Goal: Information Seeking & Learning: Learn about a topic

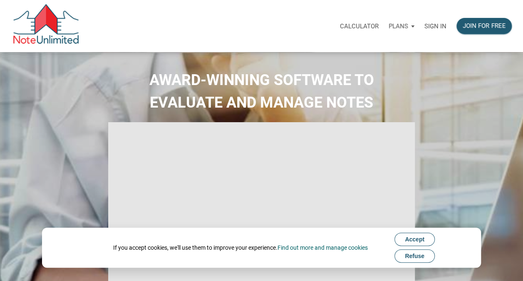
select select
type input "Introduction to new features"
select select
click at [437, 25] on p "Sign in" at bounding box center [436, 25] width 22 height 7
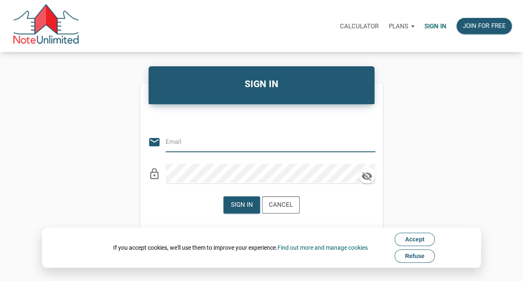
click at [237, 140] on input "email" at bounding box center [264, 141] width 197 height 19
type input "libby@bluefroginvestors.com"
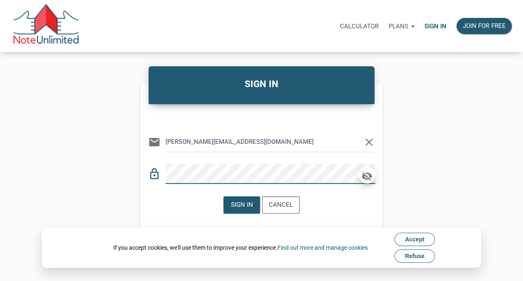
click at [368, 177] on icon "button" at bounding box center [367, 176] width 12 height 12
click at [239, 206] on div "Sign in" at bounding box center [242, 205] width 22 height 10
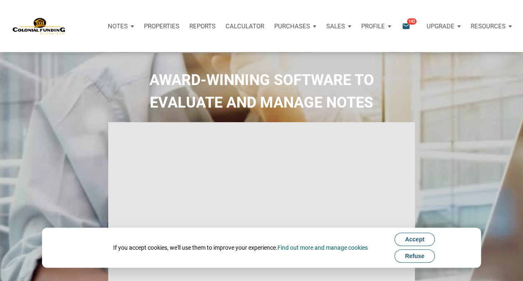
type input "Introduction to new features"
select select
click at [425, 257] on span "Refuse" at bounding box center [415, 255] width 20 height 7
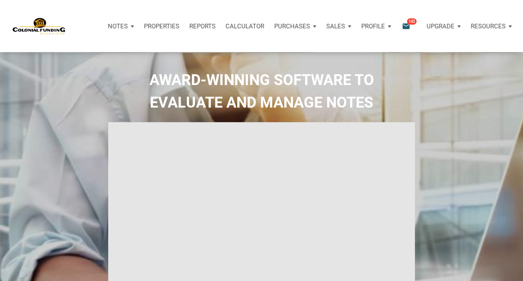
click at [299, 26] on p "Purchases" at bounding box center [292, 25] width 36 height 7
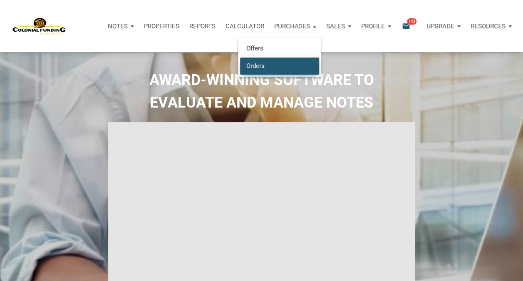
click at [255, 68] on link "Orders" at bounding box center [279, 65] width 79 height 17
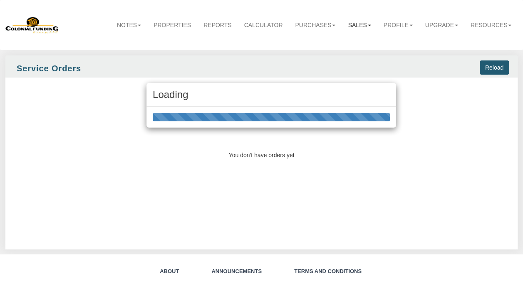
click at [353, 28] on link "Sales" at bounding box center [359, 25] width 35 height 18
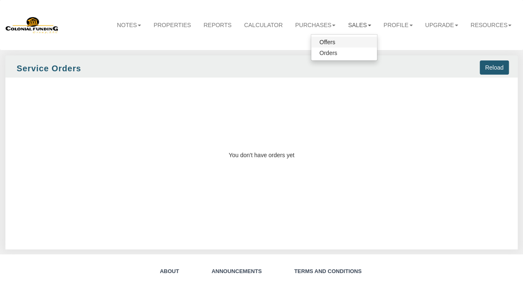
click at [326, 37] on link "Offers" at bounding box center [344, 42] width 66 height 11
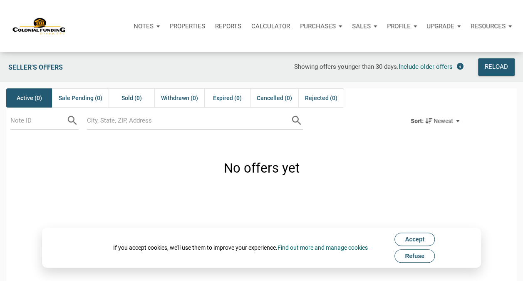
click at [415, 242] on span "Accept" at bounding box center [415, 239] width 20 height 7
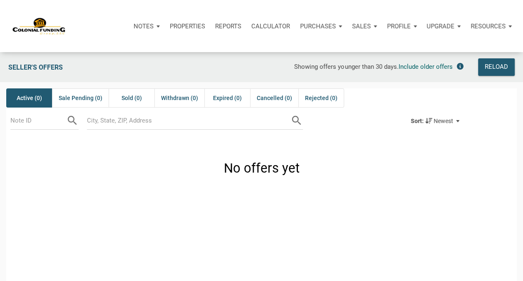
click at [368, 26] on p "Sales" at bounding box center [361, 25] width 19 height 7
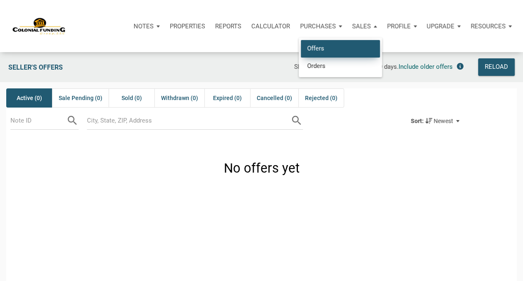
click at [316, 51] on link "Offers" at bounding box center [340, 48] width 79 height 17
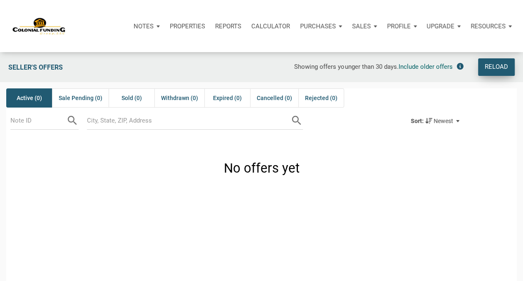
click at [498, 66] on div "Reload" at bounding box center [496, 67] width 23 height 10
click at [391, 77] on div "Seller's Offers Showing offers younger than 30 days. Include older offers Reload" at bounding box center [261, 67] width 523 height 30
click at [461, 66] on icon at bounding box center [460, 66] width 7 height 7
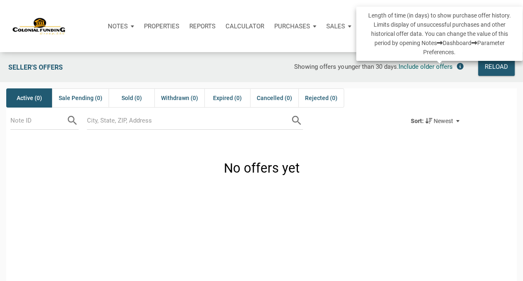
click at [397, 106] on div "Active (0) Sale Pending (0) Sold (0) Withdrawn (0) Expired (0) Cancelled (0) Re…" at bounding box center [261, 97] width 511 height 19
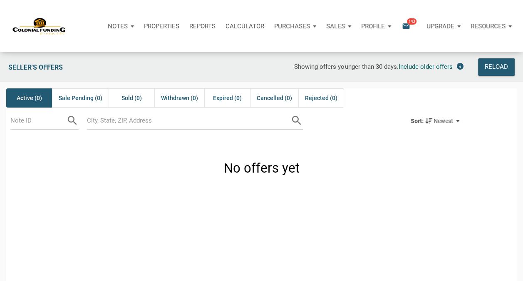
click at [119, 24] on p "Notes" at bounding box center [118, 25] width 20 height 7
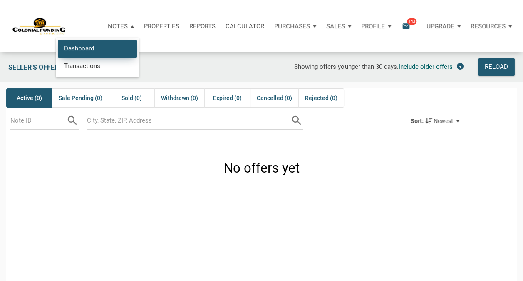
click at [92, 42] on link "Dashboard" at bounding box center [97, 48] width 79 height 17
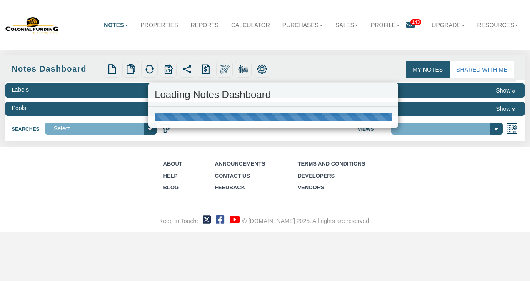
select select "316"
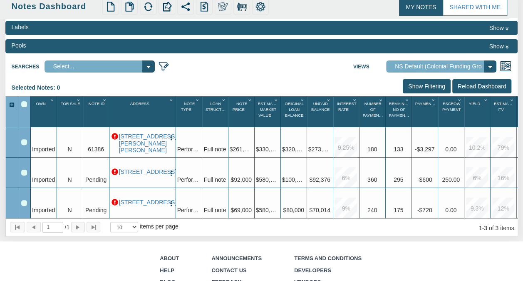
scroll to position [66, 0]
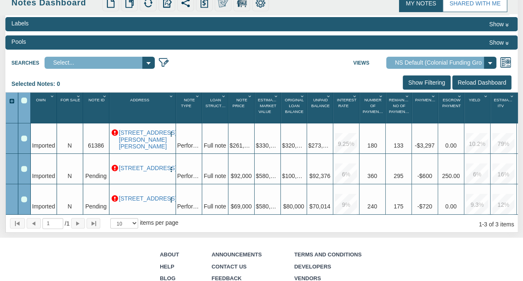
click at [241, 151] on div "Upgrade $261,448" at bounding box center [242, 138] width 26 height 30
click at [426, 141] on div "Upgrade -$3,297" at bounding box center [424, 145] width 23 height 8
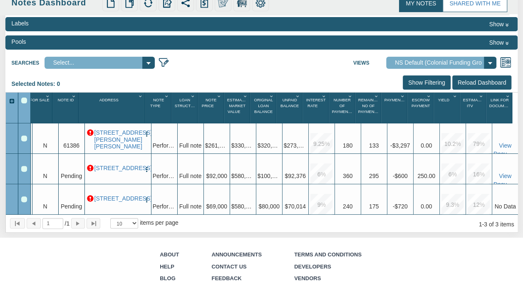
click at [403, 95] on icon "Column Menu" at bounding box center [403, 96] width 7 height 5
click at [390, 82] on div "Selected Notes: 0 Clear Filters Clear Sorting Show Filtering Reload Dashboard" at bounding box center [261, 83] width 513 height 17
click at [393, 143] on span "-$3,297" at bounding box center [401, 145] width 20 height 7
click at [107, 140] on link "491 Barbara Court, Lot 20, Forsyth, GA, 31029" at bounding box center [118, 139] width 47 height 21
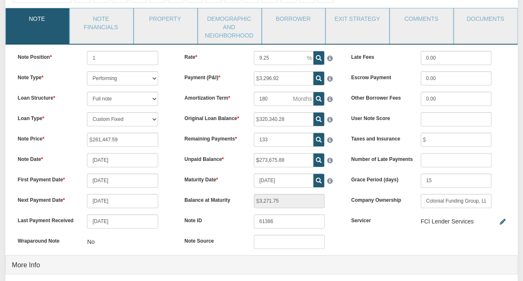
scroll to position [75, 0]
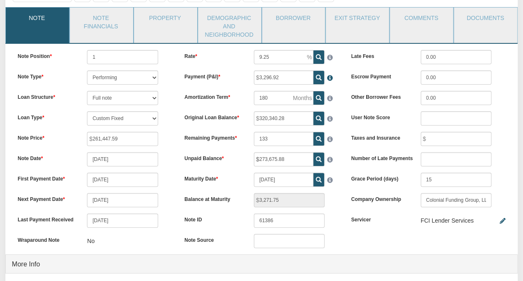
click at [331, 77] on span at bounding box center [329, 76] width 8 height 10
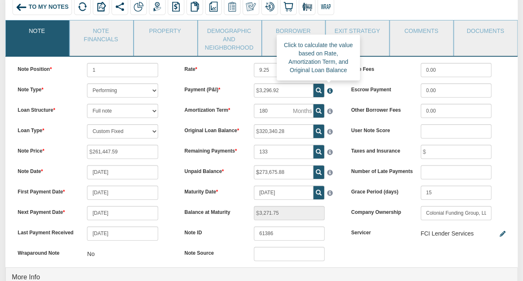
scroll to position [27, 0]
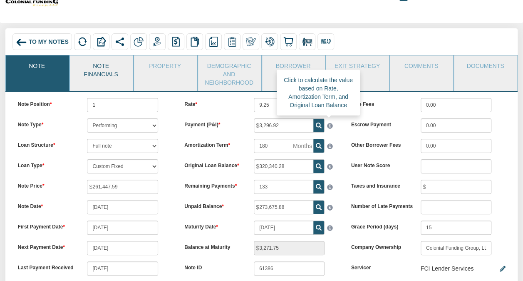
click at [92, 69] on link "Note Financials" at bounding box center [101, 68] width 62 height 27
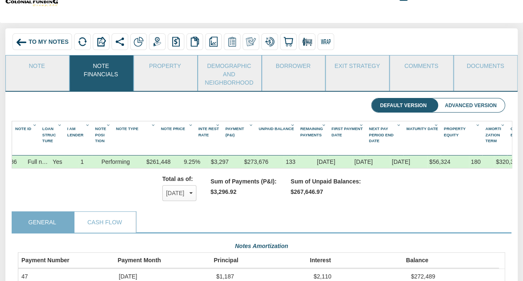
scroll to position [0, 0]
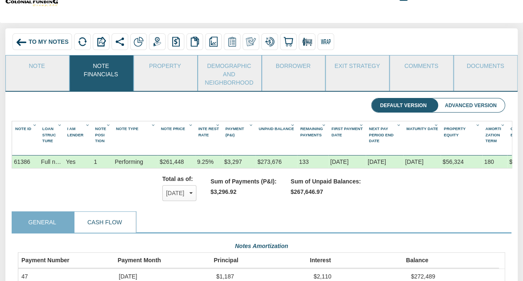
click at [109, 222] on link "Cash Flow" at bounding box center [105, 222] width 61 height 21
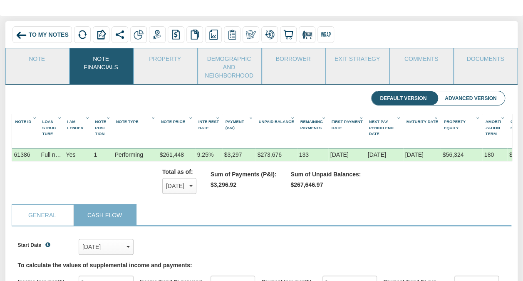
scroll to position [37, 0]
